Goal: Task Accomplishment & Management: Complete application form

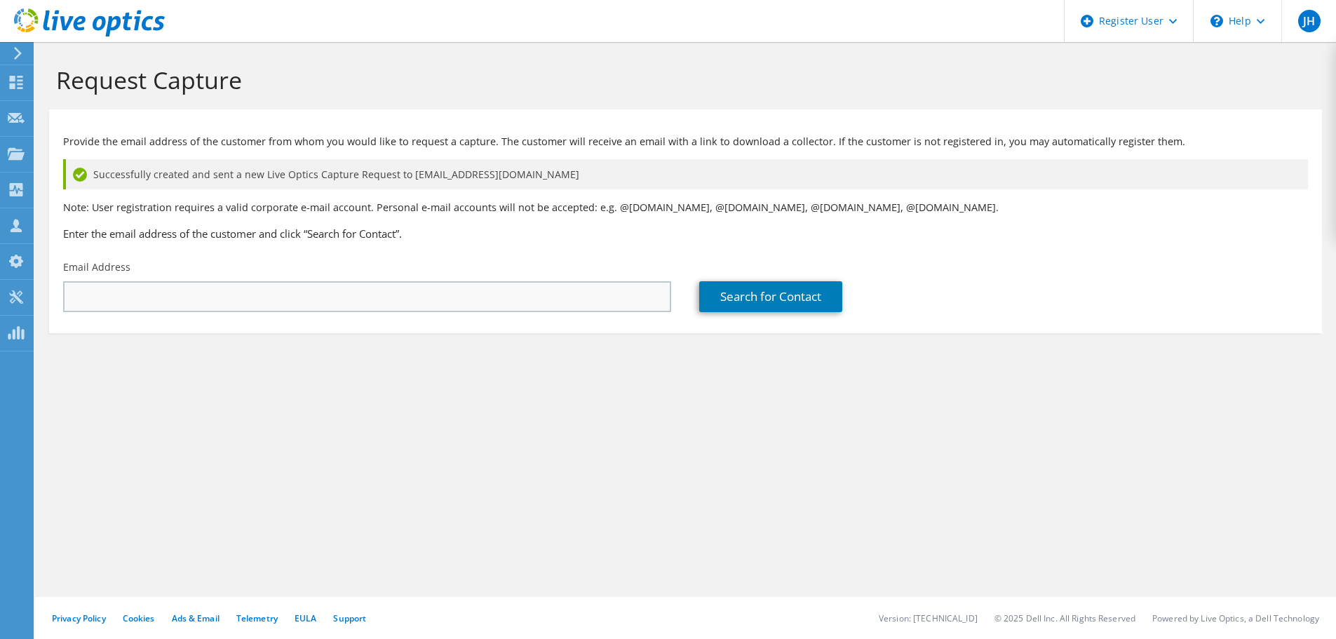
click at [268, 285] on input "text" at bounding box center [367, 296] width 608 height 31
drag, startPoint x: 169, startPoint y: 294, endPoint x: 0, endPoint y: 298, distance: 169.1
click at [0, 298] on div "JH Dell User [PERSON_NAME] [PERSON_NAME][EMAIL_ADDRESS][DOMAIN_NAME] Dell My Pr…" at bounding box center [668, 319] width 1336 height 639
type input "[EMAIL_ADDRESS][DOMAIN_NAME]"
click at [746, 292] on link "Search for Contact" at bounding box center [770, 296] width 143 height 31
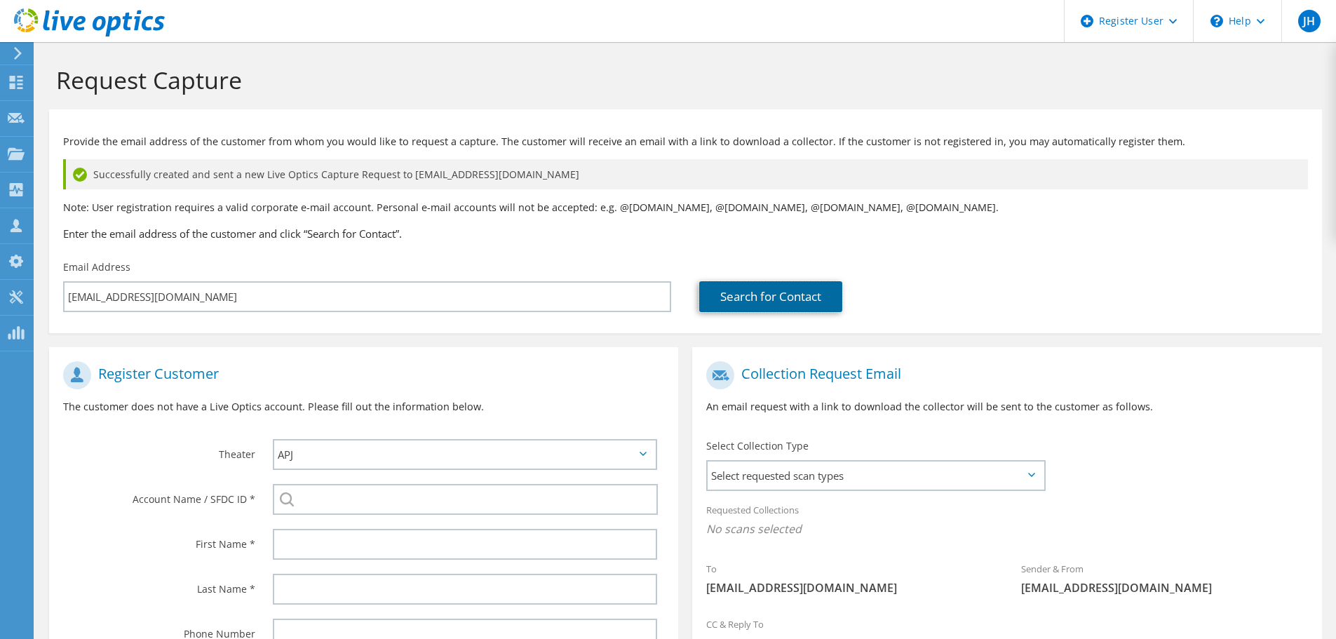
scroll to position [70, 0]
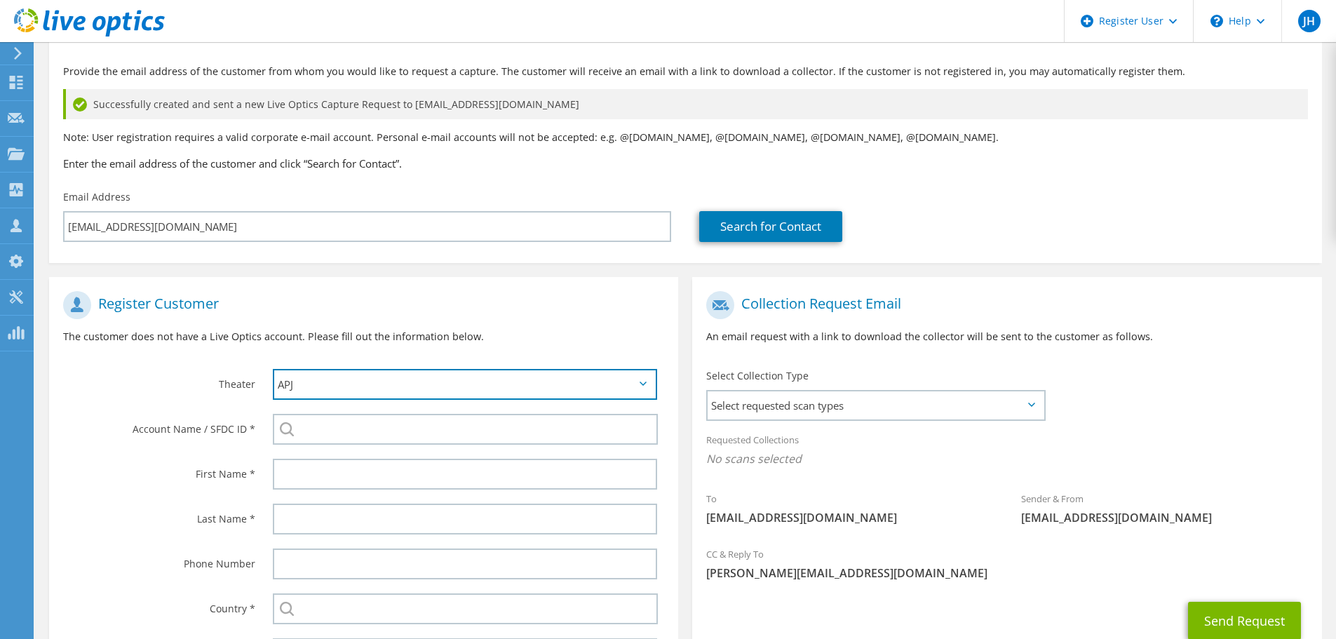
click at [400, 382] on select "APJ EMEA NA/LATAM" at bounding box center [465, 384] width 384 height 31
select select "2"
click at [273, 369] on select "APJ EMEA NA/LATAM" at bounding box center [465, 384] width 384 height 31
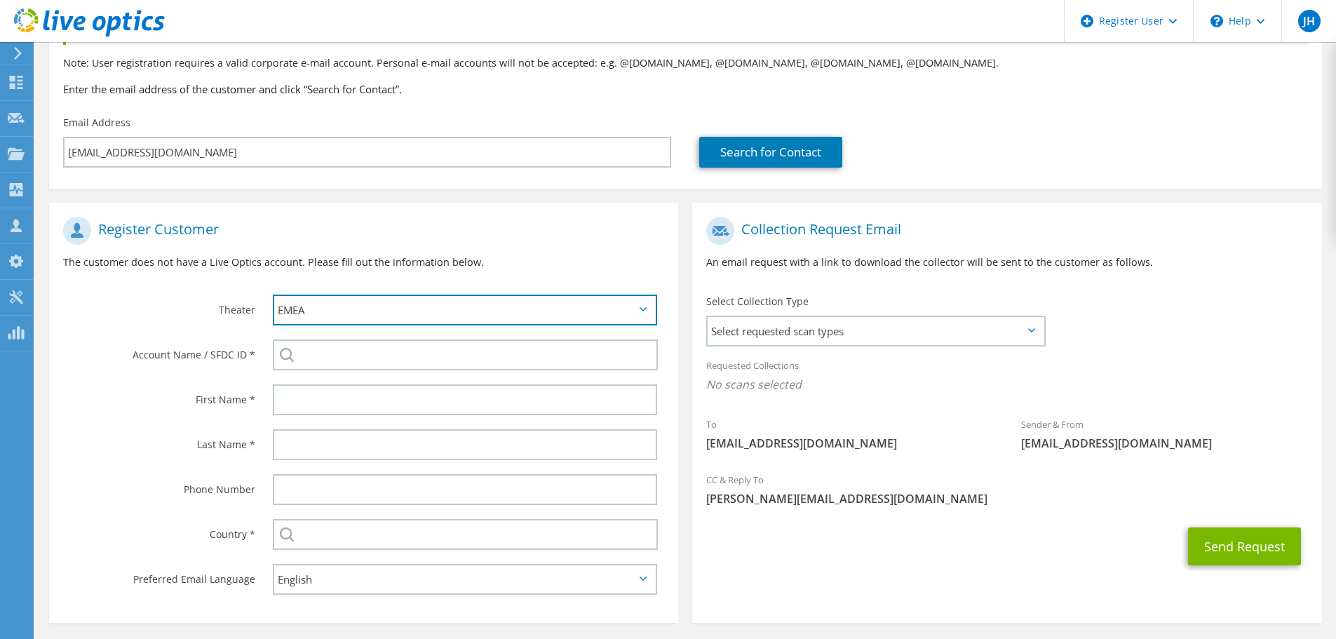
scroll to position [198, 0]
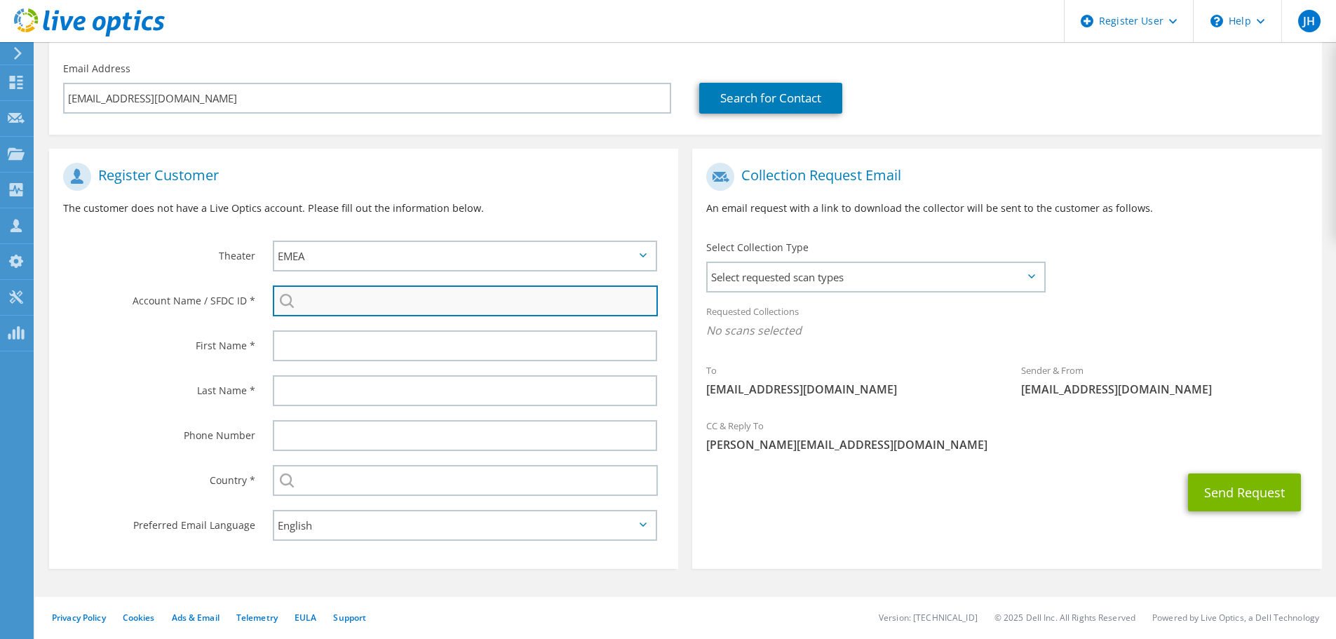
click at [337, 301] on input "search" at bounding box center [465, 300] width 385 height 31
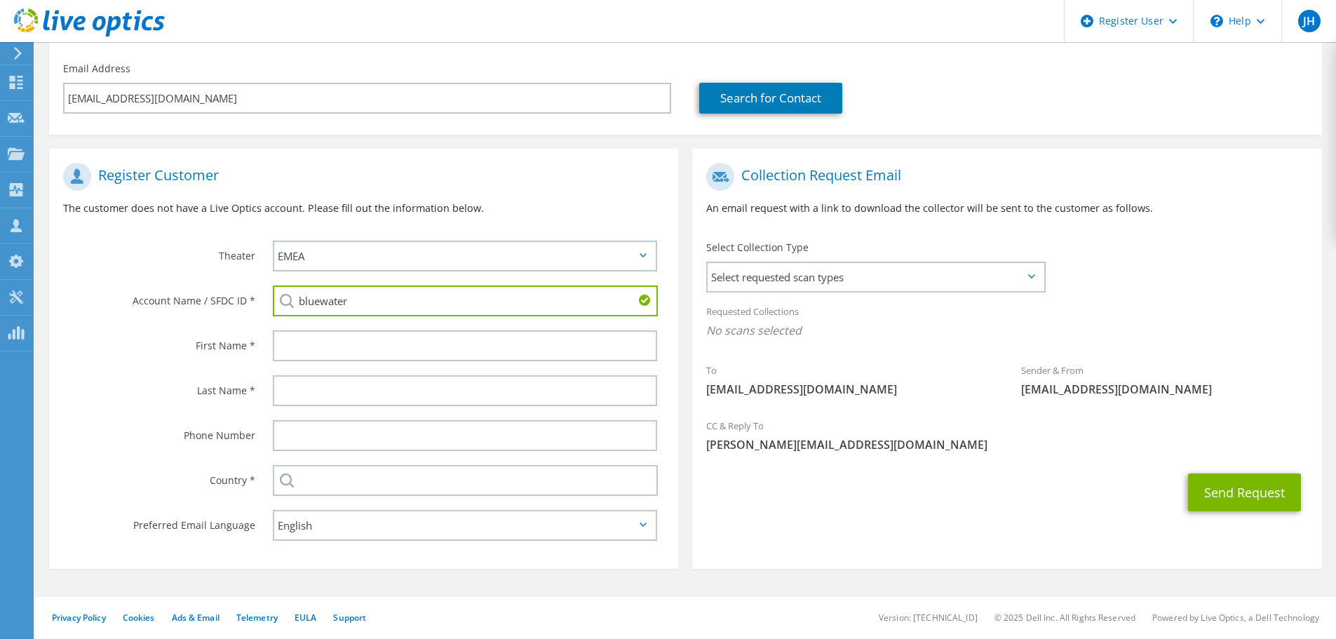
click at [435, 324] on section "Register Customer The customer does not have a Live Optics account. Please fill…" at bounding box center [363, 359] width 629 height 420
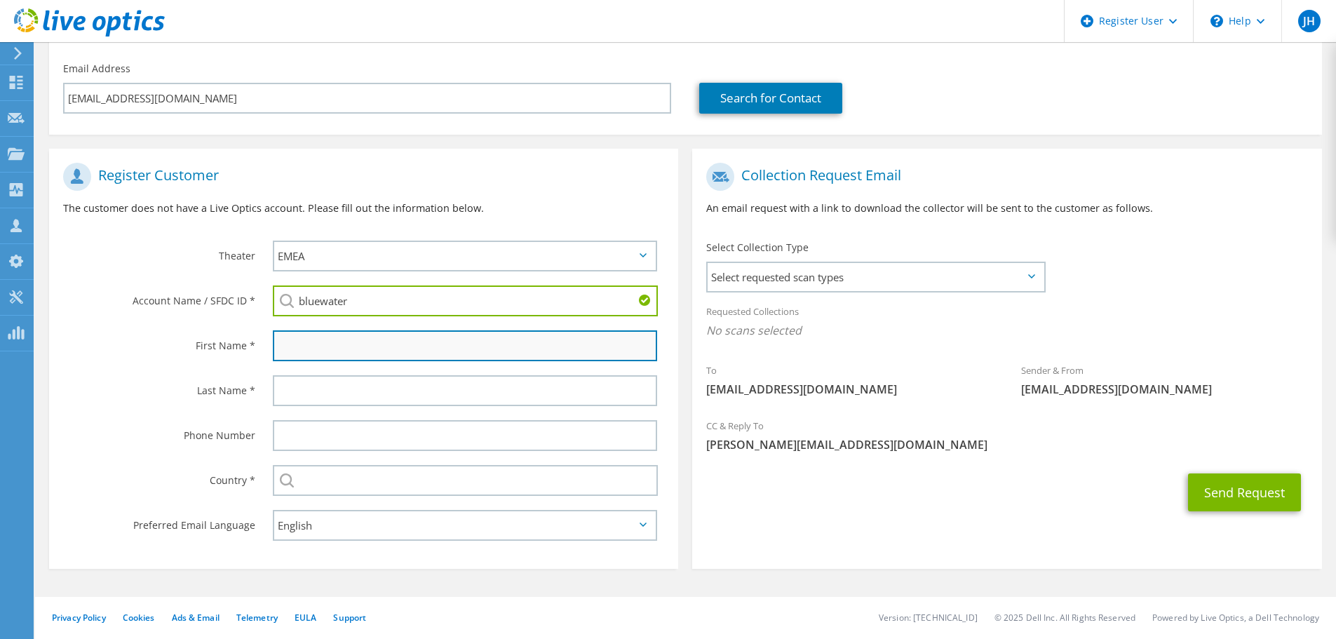
click at [384, 340] on input "text" at bounding box center [465, 345] width 384 height 31
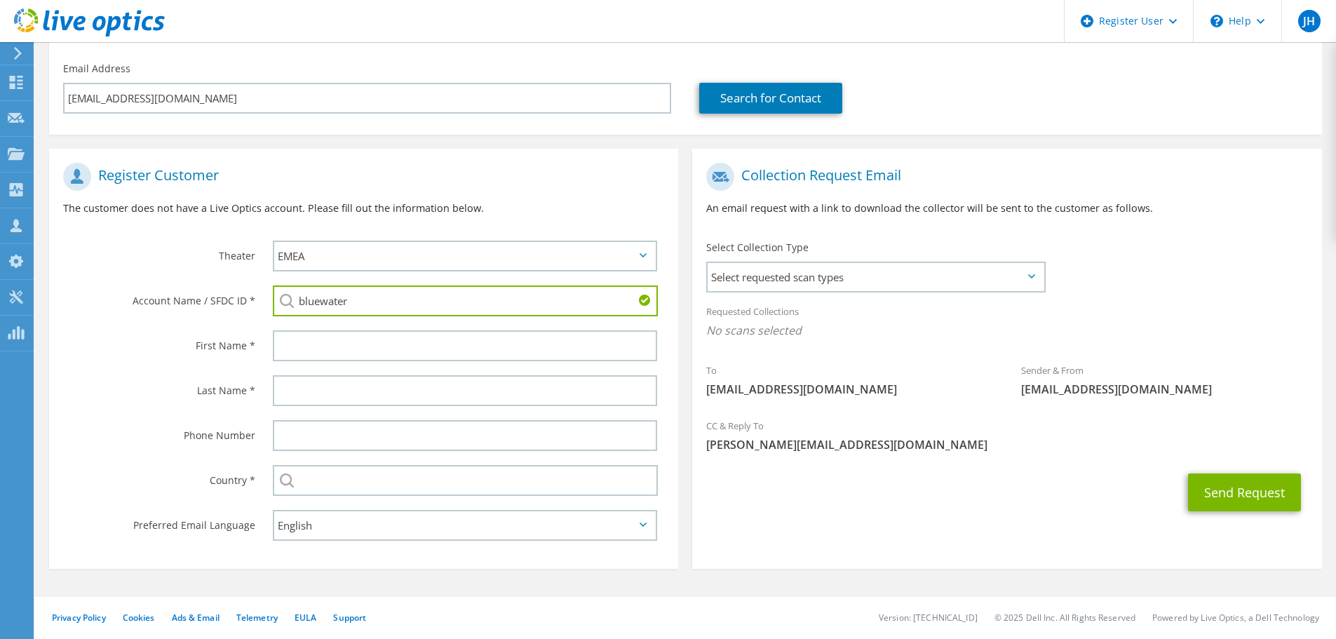
click at [379, 310] on input "bluewater" at bounding box center [465, 300] width 385 height 31
click at [379, 301] on input "bluewater" at bounding box center [465, 300] width 385 height 31
click at [361, 319] on li "Bluewater Energy Services B.V. : 1707431510" at bounding box center [385, 310] width 224 height 17
type input "Bluewater Energy Services B.V. : 1707431510"
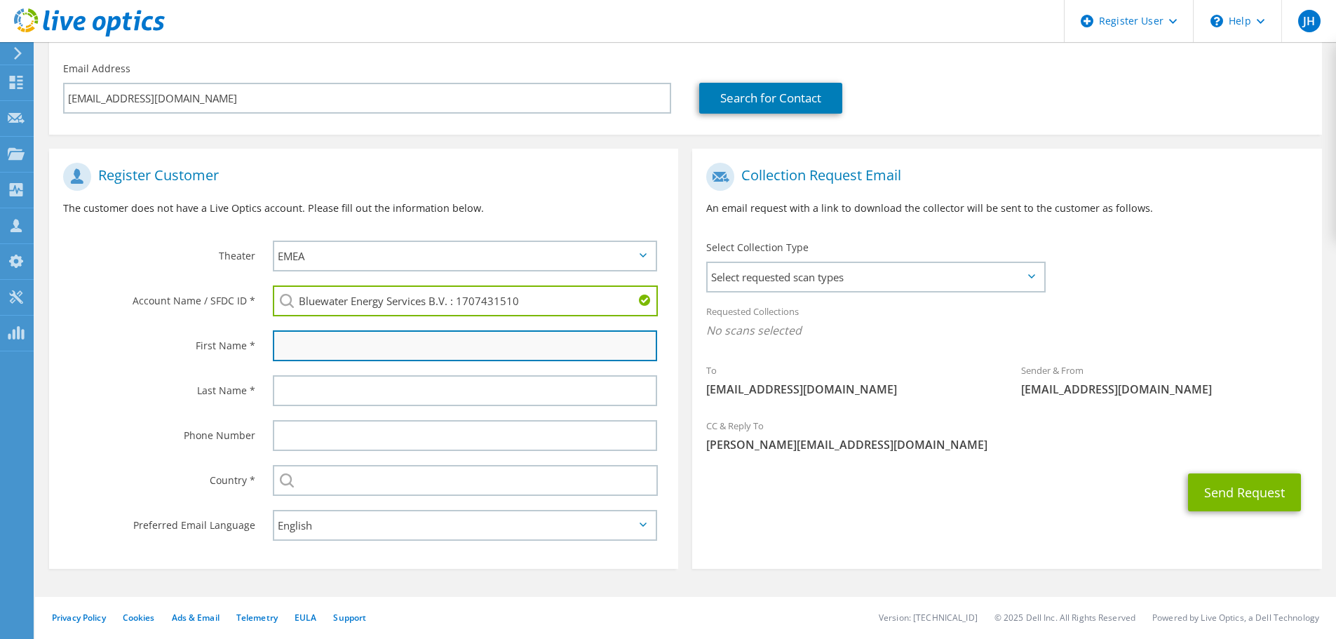
click at [360, 335] on input "text" at bounding box center [465, 345] width 384 height 31
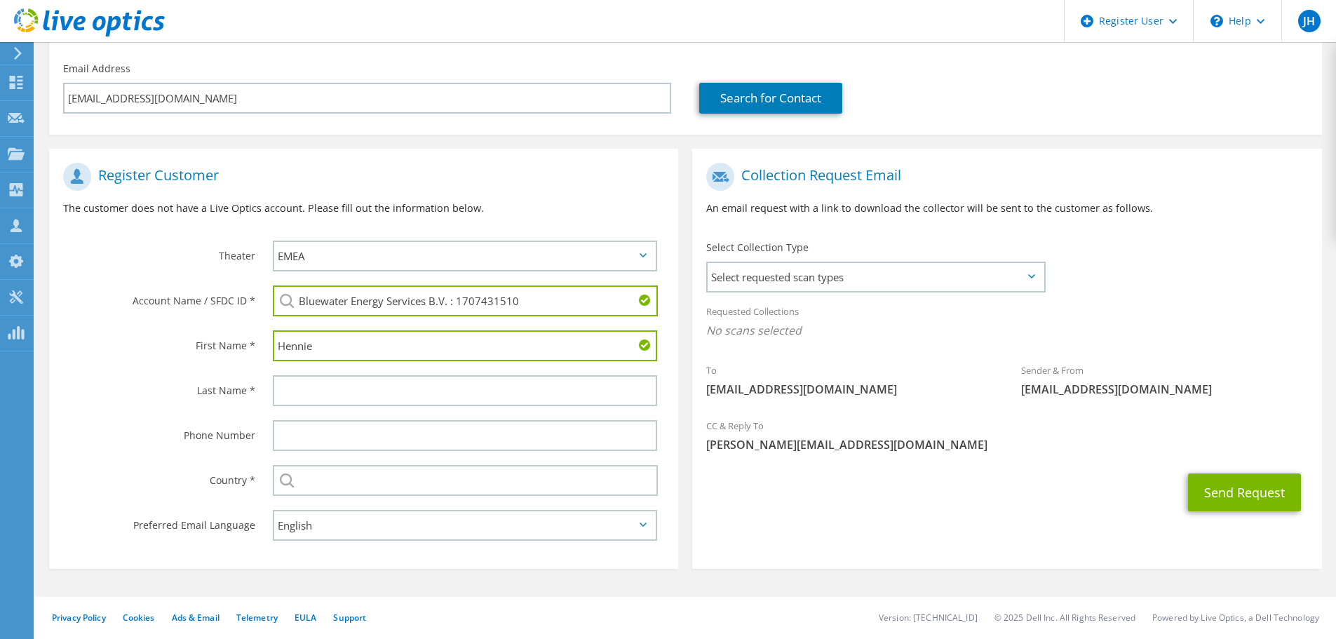
type input "Hennie"
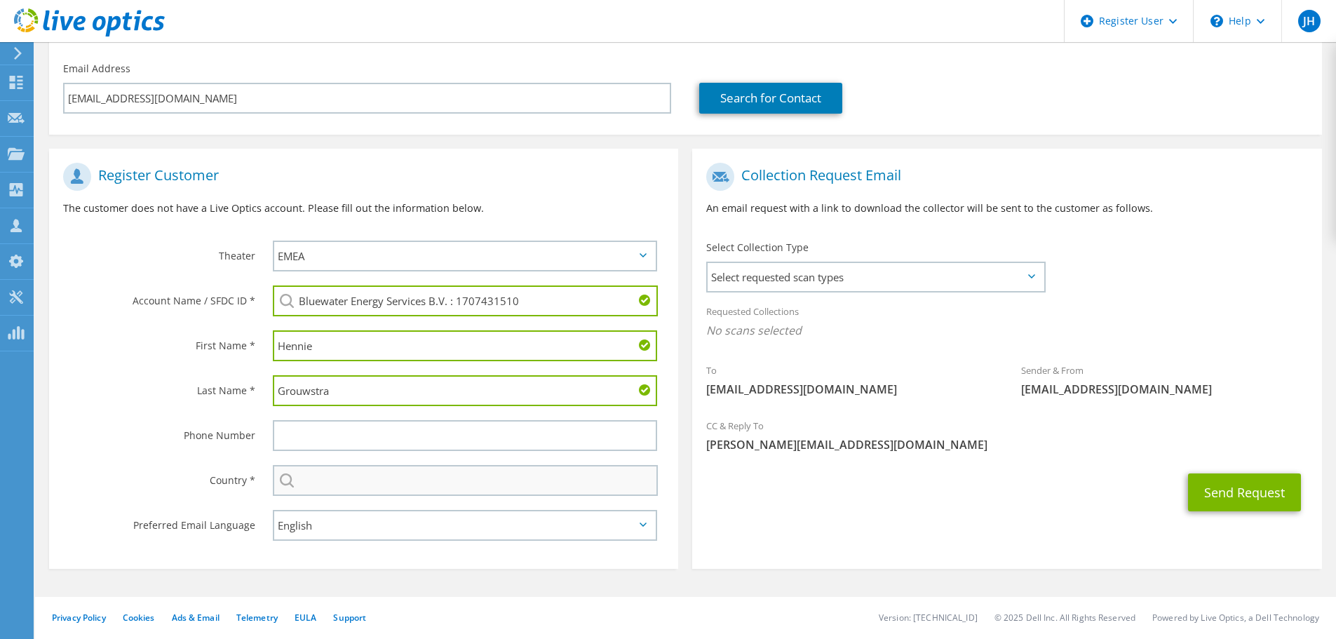
type input "Grouwstra"
click at [372, 488] on input "text" at bounding box center [465, 480] width 385 height 31
click at [371, 484] on input "text" at bounding box center [465, 480] width 385 height 31
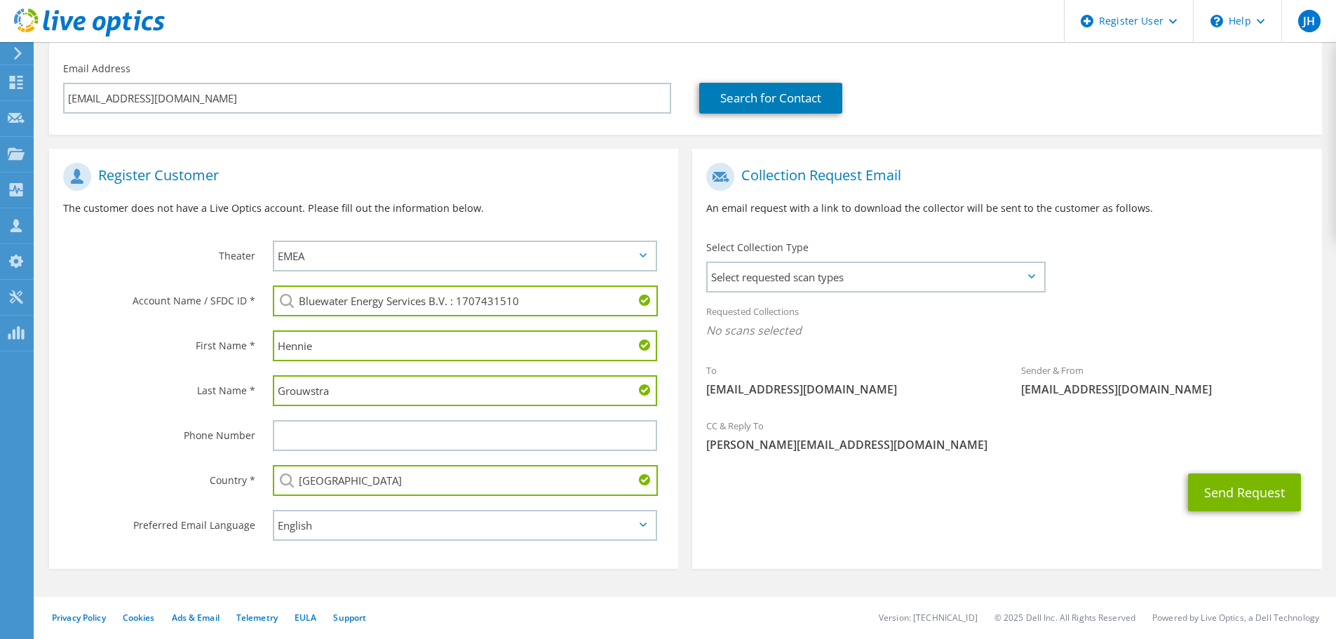
type input "[GEOGRAPHIC_DATA]"
click at [793, 504] on div "Send Request" at bounding box center [1006, 492] width 629 height 52
click at [782, 290] on span "Select requested scan types" at bounding box center [876, 277] width 336 height 28
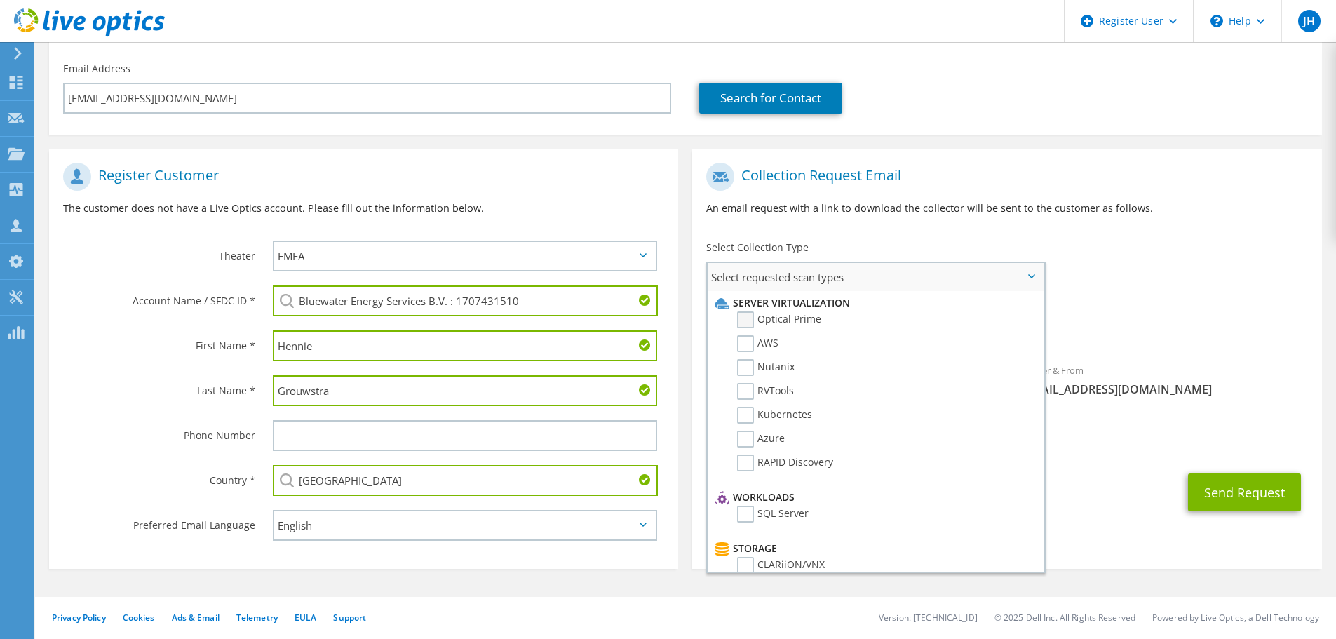
click at [780, 321] on label "Optical Prime" at bounding box center [779, 319] width 84 height 17
click at [0, 0] on input "Optical Prime" at bounding box center [0, 0] width 0 height 0
click at [1074, 498] on div "Send Request" at bounding box center [1006, 497] width 629 height 52
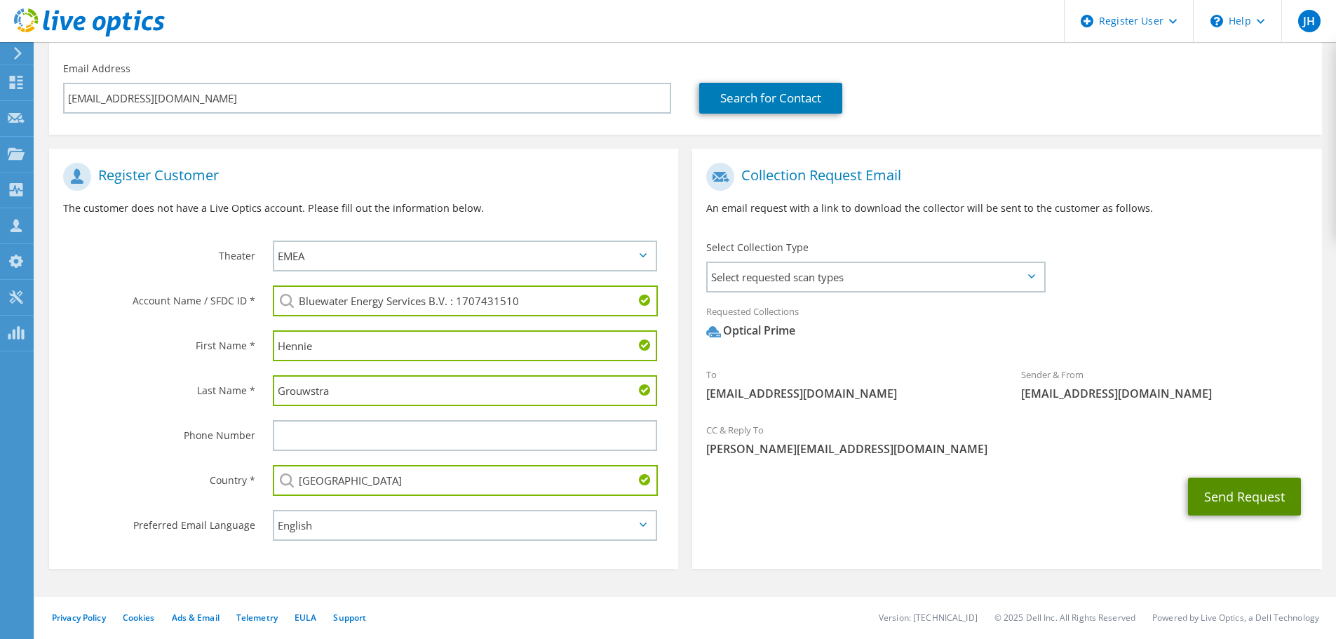
click at [1247, 491] on button "Send Request" at bounding box center [1244, 497] width 113 height 38
